Goal: Task Accomplishment & Management: Manage account settings

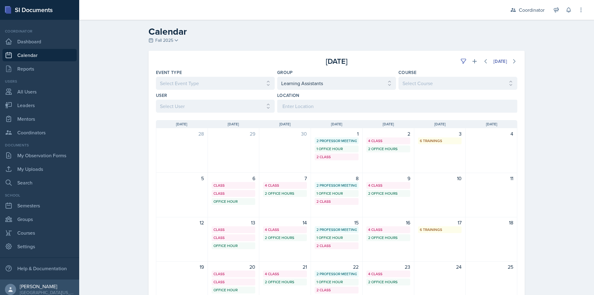
select select "19480abb-f0f7-4b68-be51-76a08af57529"
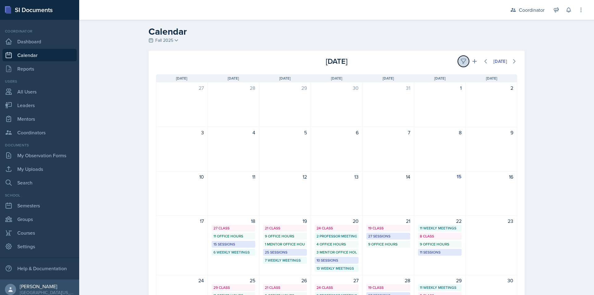
click at [462, 61] on icon at bounding box center [463, 61] width 6 height 6
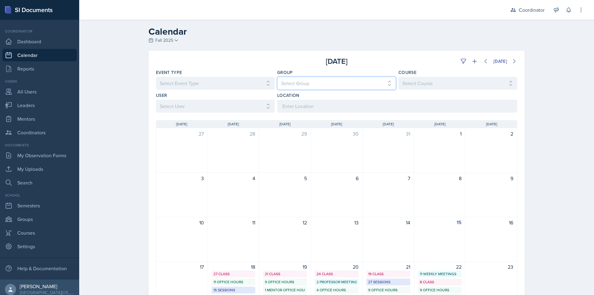
click at [298, 83] on select "Select Group All [PERSON_NAME]'s Groups [PERSON_NAME]'s Group [PERSON_NAME]'s G…" at bounding box center [336, 83] width 119 height 13
select select "19480abb-f0f7-4b68-be51-76a08af57529"
click at [277, 77] on select "Select Group All [PERSON_NAME]'s Groups [PERSON_NAME]'s Group [PERSON_NAME]'s G…" at bounding box center [336, 83] width 119 height 13
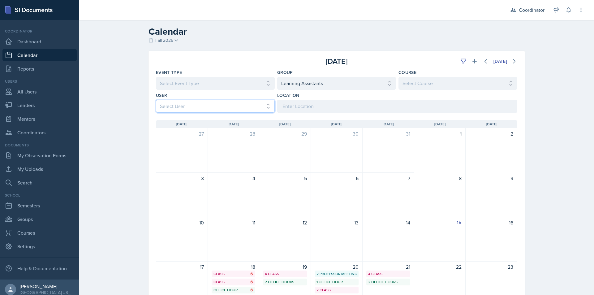
click at [166, 105] on select "Select User All [PERSON_NAME] [PERSON_NAME] [PERSON_NAME] [PERSON_NAME] [PERSON…" at bounding box center [215, 106] width 119 height 13
click at [125, 97] on div "Calendar Fall 2025 Fall 2025 Spring 2025 Fall 2024 Spring 2024 Fall 2023 Spring…" at bounding box center [336, 218] width 515 height 396
click at [195, 86] on select "Select Event Type All Admin Office Hour Admin Office Hour Cal Workshop Class Cl…" at bounding box center [215, 83] width 119 height 13
select select "711e3089-b526-4ace-8ef7-b628edcb7570"
click at [156, 77] on select "Select Event Type All Admin Office Hour Admin Office Hour Cal Workshop Class Cl…" at bounding box center [215, 83] width 119 height 13
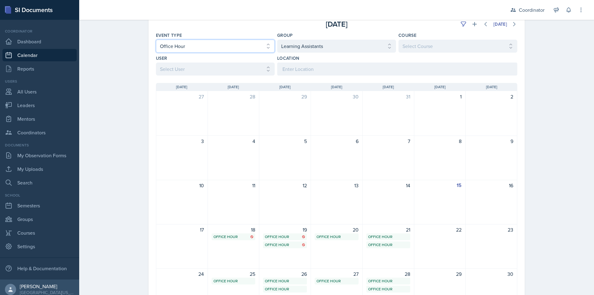
scroll to position [122, 0]
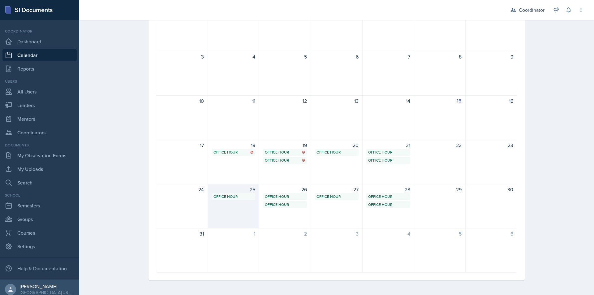
click at [236, 211] on div "25 Office Hour SST TBD 11:00 AM - 12:00 PM" at bounding box center [234, 206] width 52 height 45
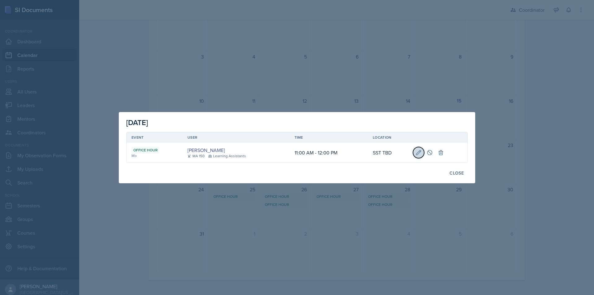
click at [419, 154] on icon at bounding box center [418, 152] width 6 height 6
select select "11"
select select "0"
select select "AM"
select select "12"
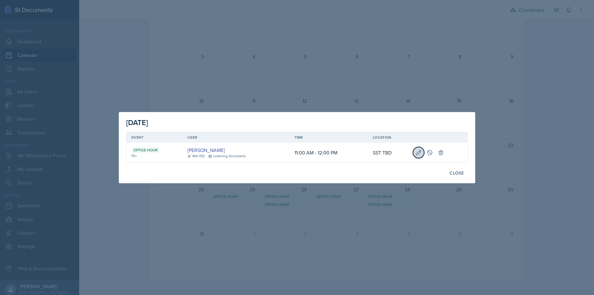
select select "0"
select select "PM"
type input "SST TBD"
select select "711e3089-b526-4ace-8ef7-b628edcb7570"
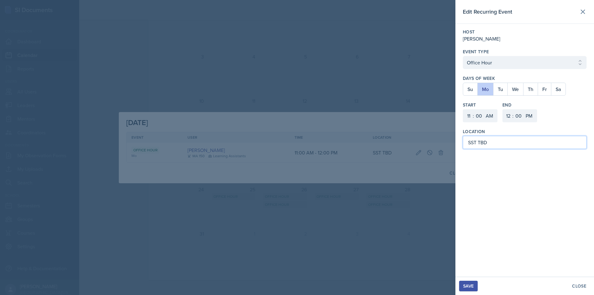
click at [486, 143] on input "SST TBD" at bounding box center [525, 142] width 124 height 13
type input "SST 107B"
click at [466, 284] on div "Save" at bounding box center [468, 285] width 11 height 5
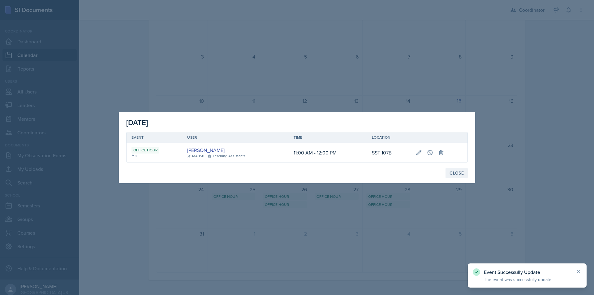
click at [456, 175] on div "Close" at bounding box center [456, 172] width 14 height 5
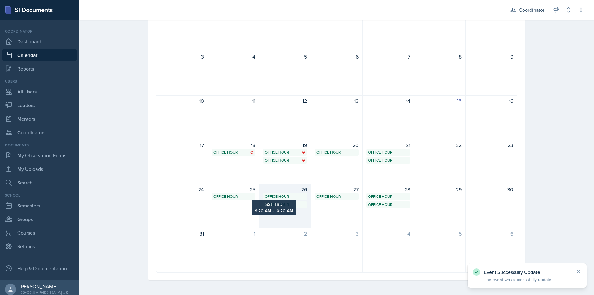
click at [272, 197] on div "Office Hour" at bounding box center [285, 197] width 40 height 6
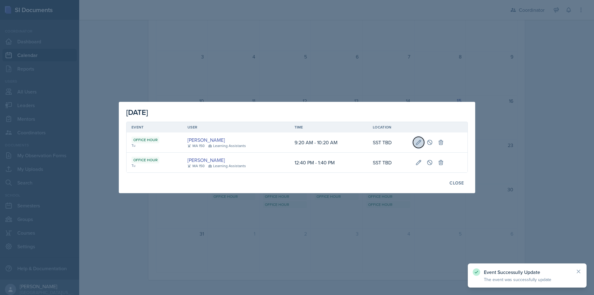
click at [417, 144] on icon at bounding box center [418, 142] width 6 height 6
select select "9"
select select "20"
select select "10"
select select "20"
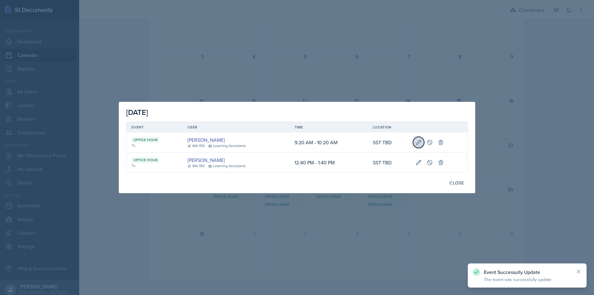
select select "AM"
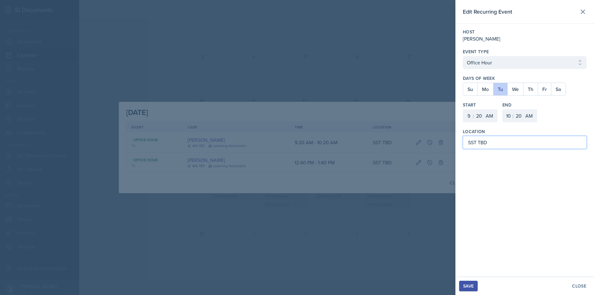
click at [484, 139] on input "SST TBD" at bounding box center [525, 142] width 124 height 13
type input "SST 107B"
click at [467, 288] on div "Save" at bounding box center [468, 285] width 11 height 5
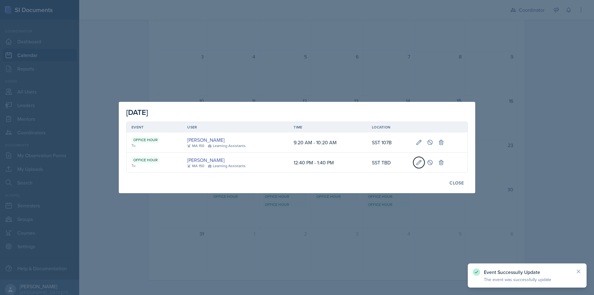
click at [418, 160] on icon at bounding box center [419, 162] width 6 height 6
select select "12"
select select "40"
select select "PM"
select select "1"
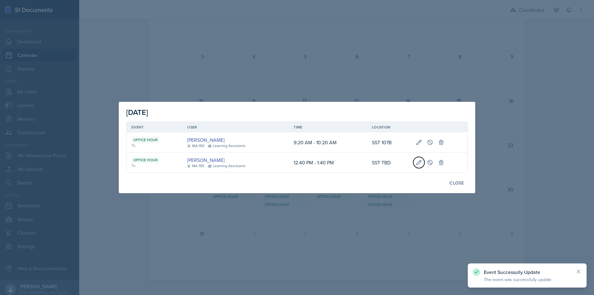
select select "40"
select select "PM"
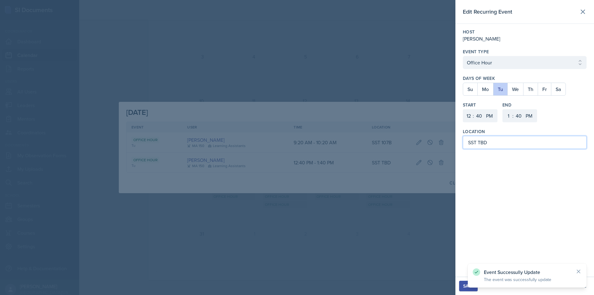
click at [483, 143] on input "SST TBD" at bounding box center [525, 142] width 124 height 13
type input "SST 107B"
click at [462, 287] on button "Save" at bounding box center [468, 286] width 19 height 11
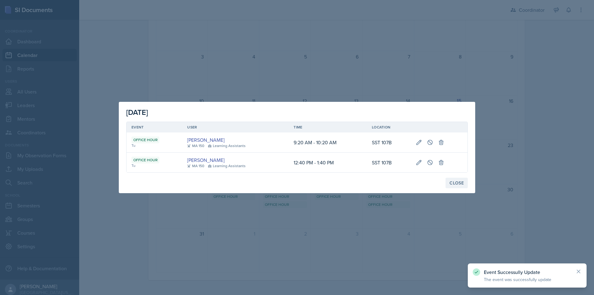
click at [456, 184] on div "Close" at bounding box center [456, 182] width 14 height 5
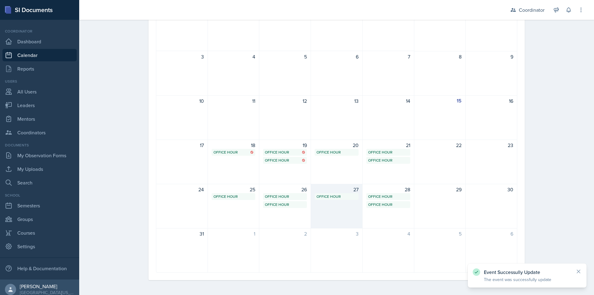
click at [349, 202] on div "27 Office Hour SST TBD 8:40 AM - 9:40 AM" at bounding box center [337, 206] width 52 height 45
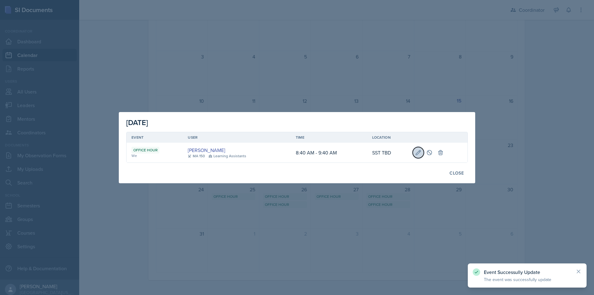
click at [416, 150] on icon at bounding box center [418, 152] width 6 height 6
select select "8"
select select "AM"
select select "9"
select select "AM"
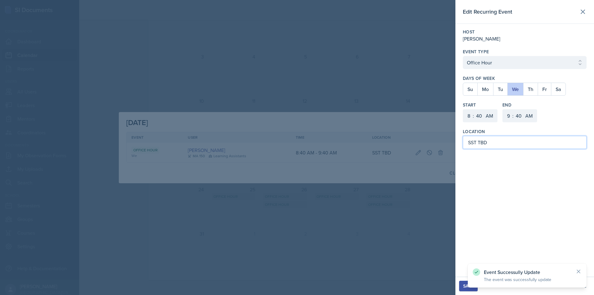
click at [483, 144] on input "SST TBD" at bounding box center [525, 142] width 124 height 13
type input "SST 107B"
click at [467, 283] on div "Save" at bounding box center [468, 285] width 11 height 5
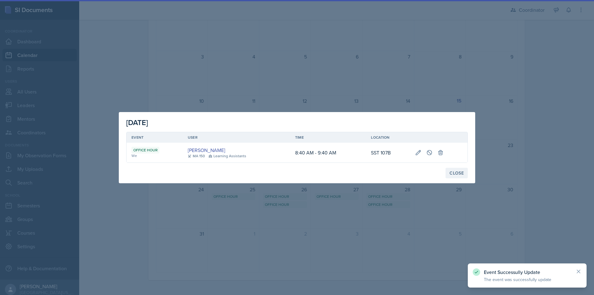
click at [451, 169] on button "Close" at bounding box center [456, 173] width 22 height 11
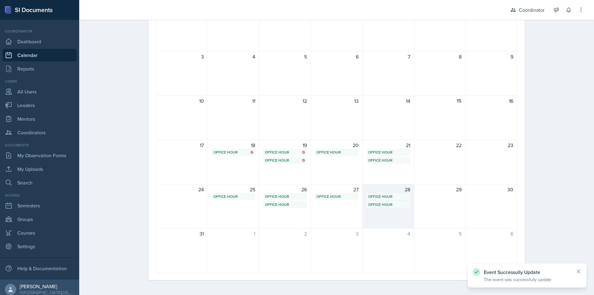
click at [382, 191] on div "28" at bounding box center [388, 189] width 44 height 7
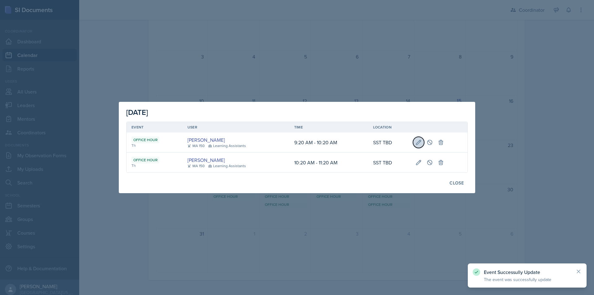
click at [417, 143] on icon at bounding box center [418, 142] width 6 height 6
select select "9"
select select "20"
select select "10"
select select "20"
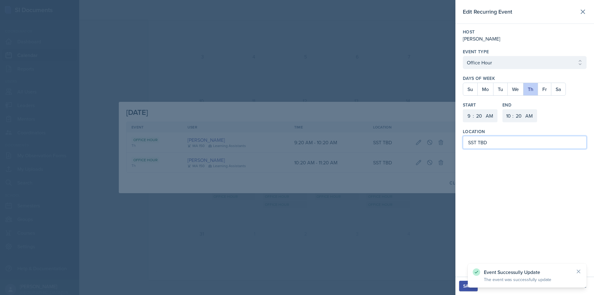
click at [485, 141] on input "SST TBD" at bounding box center [525, 142] width 124 height 13
type input "SST 107B"
click at [469, 283] on div "Save" at bounding box center [468, 285] width 11 height 5
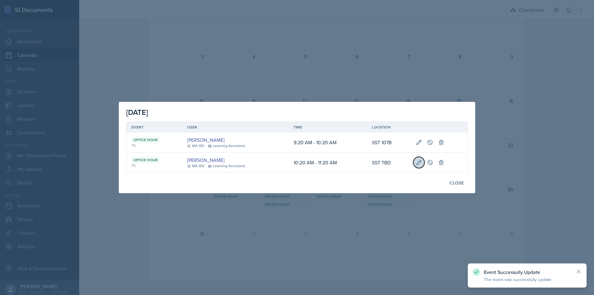
click at [419, 162] on icon at bounding box center [419, 162] width 6 height 6
select select "10"
select select "11"
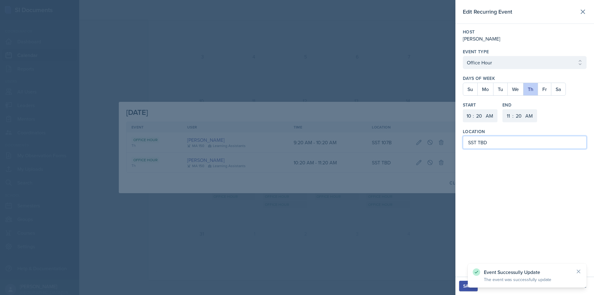
click at [484, 141] on input "SST TBD" at bounding box center [525, 142] width 124 height 13
type input "SST 107B"
click at [471, 282] on button "Save" at bounding box center [468, 286] width 19 height 11
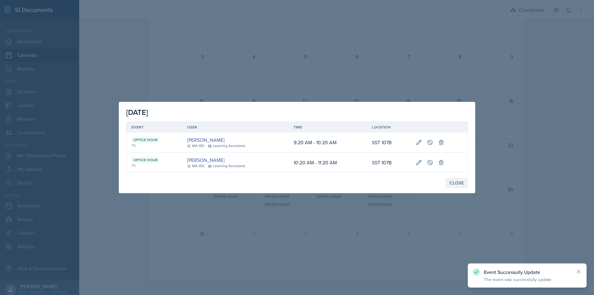
click at [453, 179] on button "Close" at bounding box center [456, 183] width 22 height 11
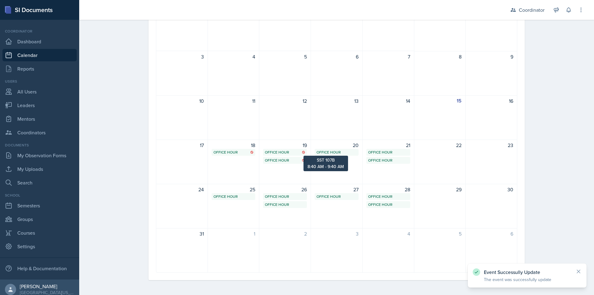
click at [348, 153] on div "Office Hour" at bounding box center [336, 152] width 40 height 6
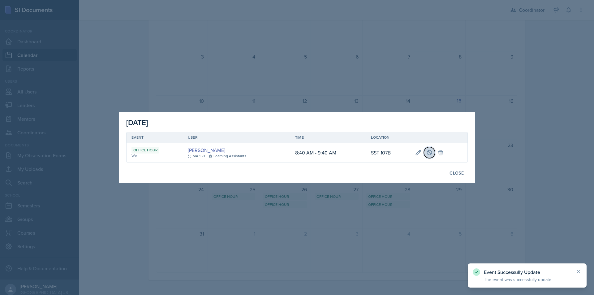
click at [430, 150] on icon at bounding box center [429, 152] width 5 height 5
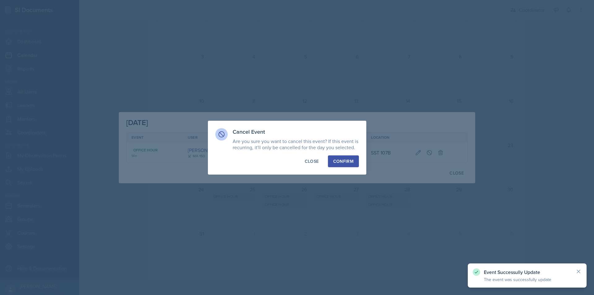
click at [352, 161] on div "Confirm" at bounding box center [343, 161] width 20 height 6
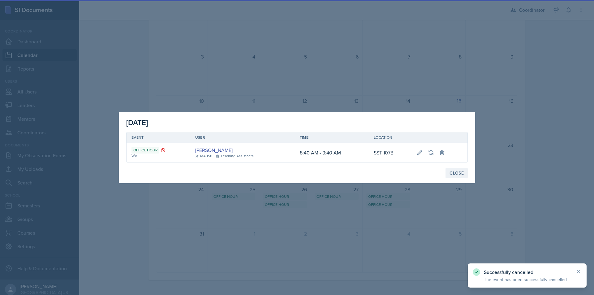
click at [450, 169] on button "Close" at bounding box center [456, 173] width 22 height 11
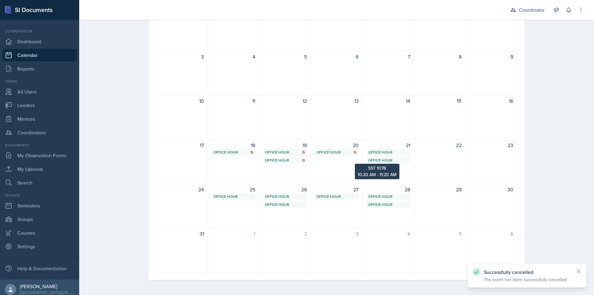
click at [398, 161] on div "Office Hour" at bounding box center [388, 160] width 40 height 6
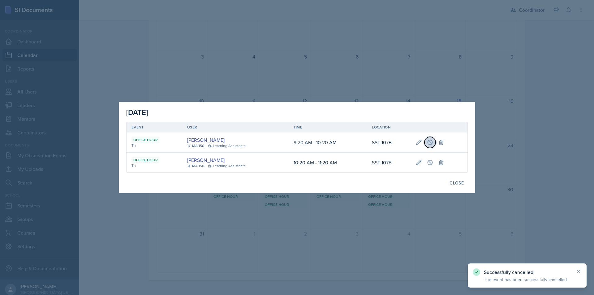
click at [430, 141] on icon at bounding box center [430, 142] width 6 height 6
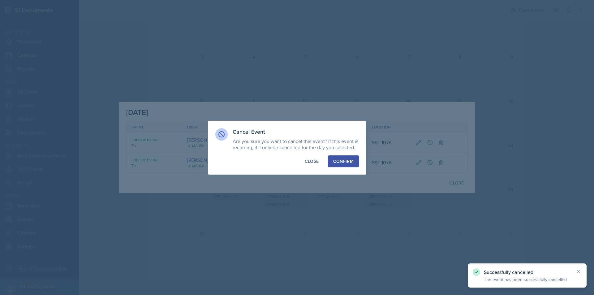
click at [345, 161] on div "Confirm" at bounding box center [343, 161] width 20 height 6
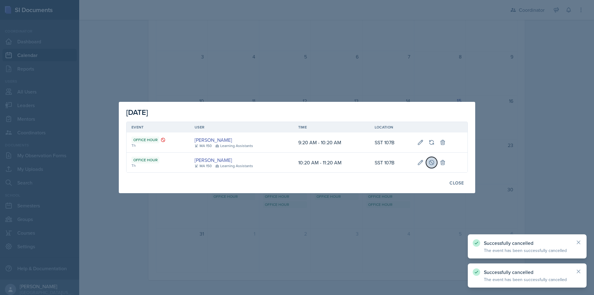
click at [430, 164] on icon at bounding box center [431, 162] width 6 height 6
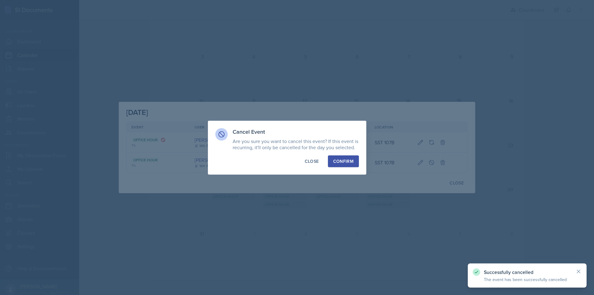
click at [336, 156] on button "Confirm" at bounding box center [343, 161] width 31 height 12
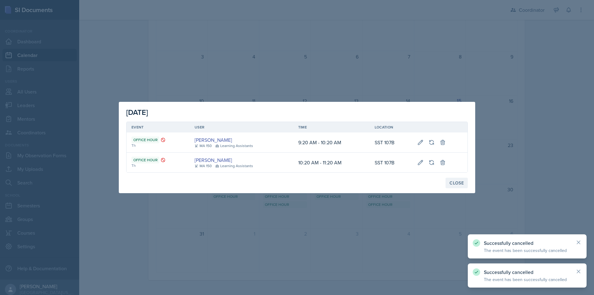
click at [459, 182] on div "Close" at bounding box center [456, 182] width 14 height 5
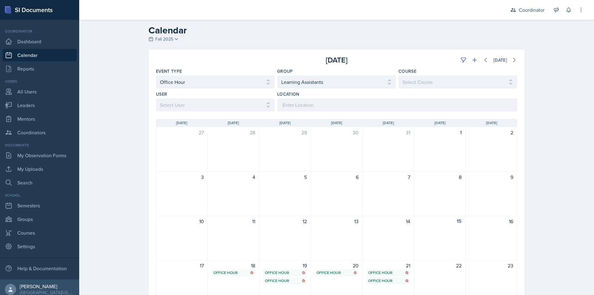
scroll to position [0, 0]
click at [252, 88] on select "Select Event Type All Admin Office Hour Admin Office Hour Cal Workshop Class Cl…" at bounding box center [215, 83] width 119 height 13
select select
click at [156, 77] on select "Select Event Type All Admin Office Hour Admin Office Hour Cal Workshop Class Cl…" at bounding box center [215, 83] width 119 height 13
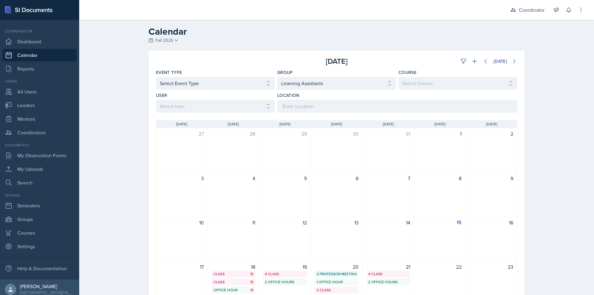
click at [111, 106] on div "Calendar Fall 2025 Fall 2025 Spring 2025 Fall 2024 Spring 2024 Fall 2023 Spring…" at bounding box center [336, 218] width 515 height 396
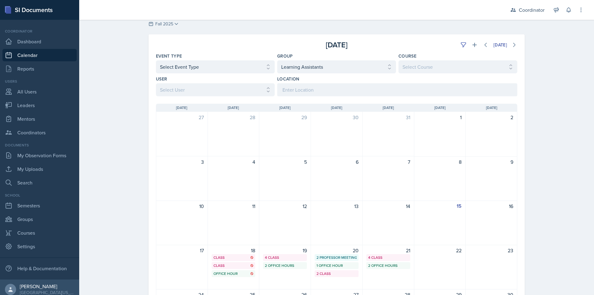
scroll to position [122, 0]
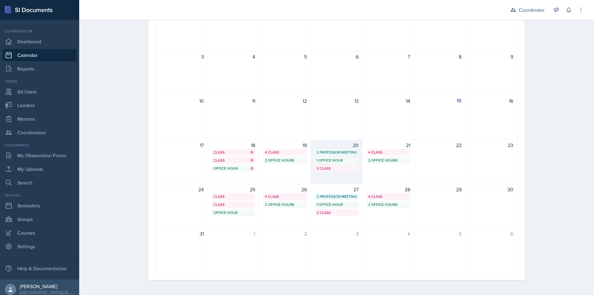
click at [356, 169] on div "20 2 Professor Meetings 1 Office Hour 2 Class" at bounding box center [337, 161] width 52 height 45
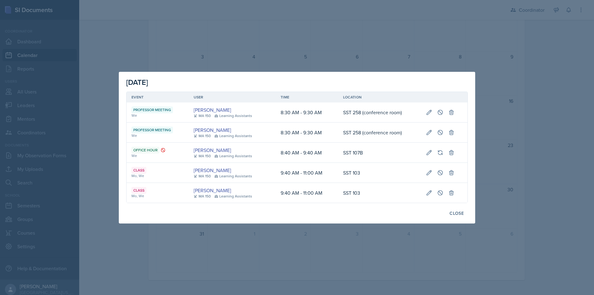
click at [360, 234] on div at bounding box center [297, 147] width 594 height 295
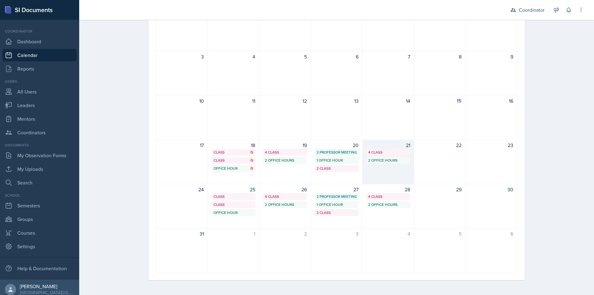
click at [385, 170] on div "21 4 Class 2 Office Hours" at bounding box center [388, 161] width 52 height 45
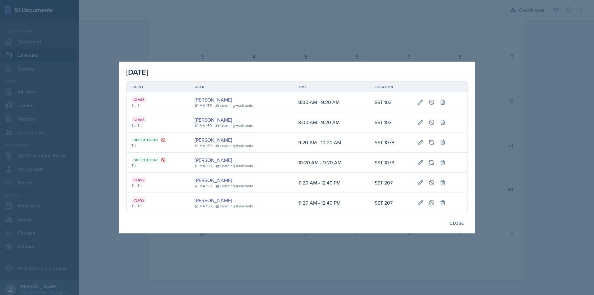
click at [100, 164] on div at bounding box center [297, 147] width 594 height 295
